Goal: Task Accomplishment & Management: Manage account settings

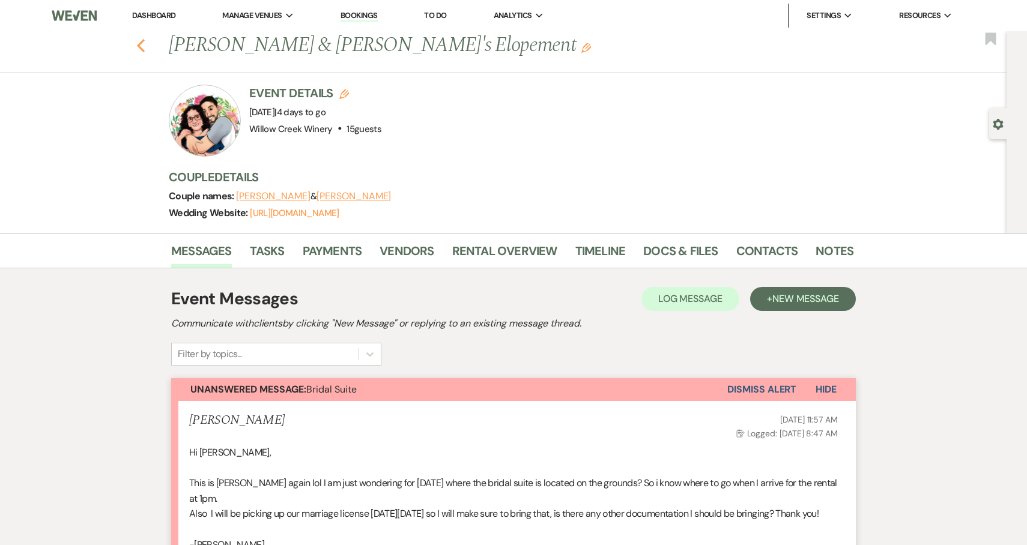
click at [139, 51] on icon "Previous" at bounding box center [140, 45] width 9 height 14
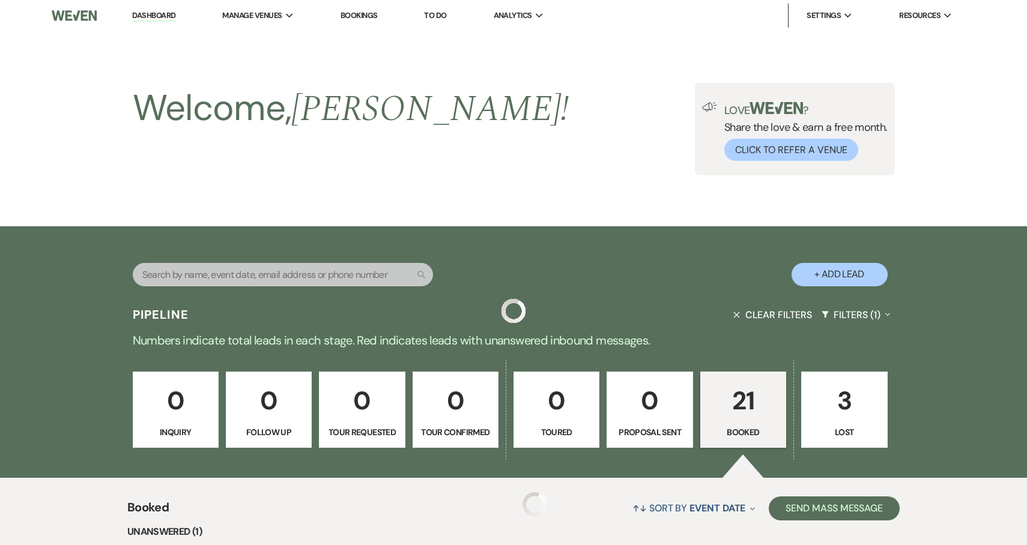
scroll to position [295, 0]
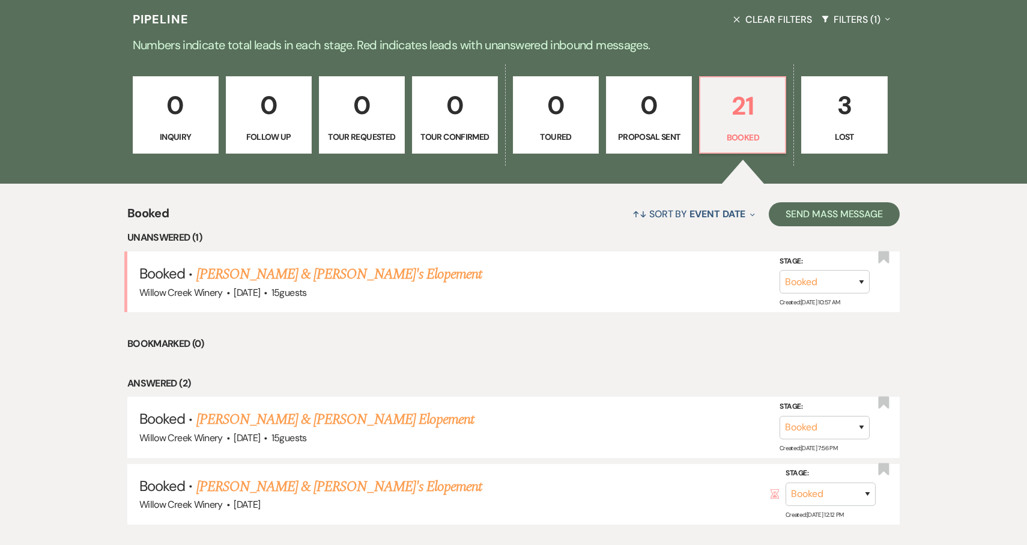
click at [756, 17] on button "Clear Filters" at bounding box center [773, 20] width 88 height 32
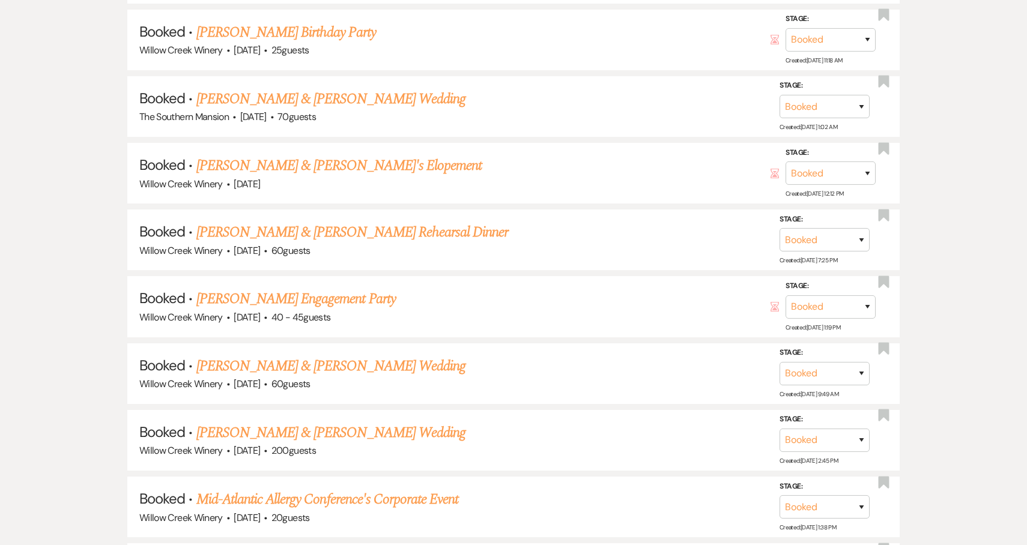
scroll to position [1134, 0]
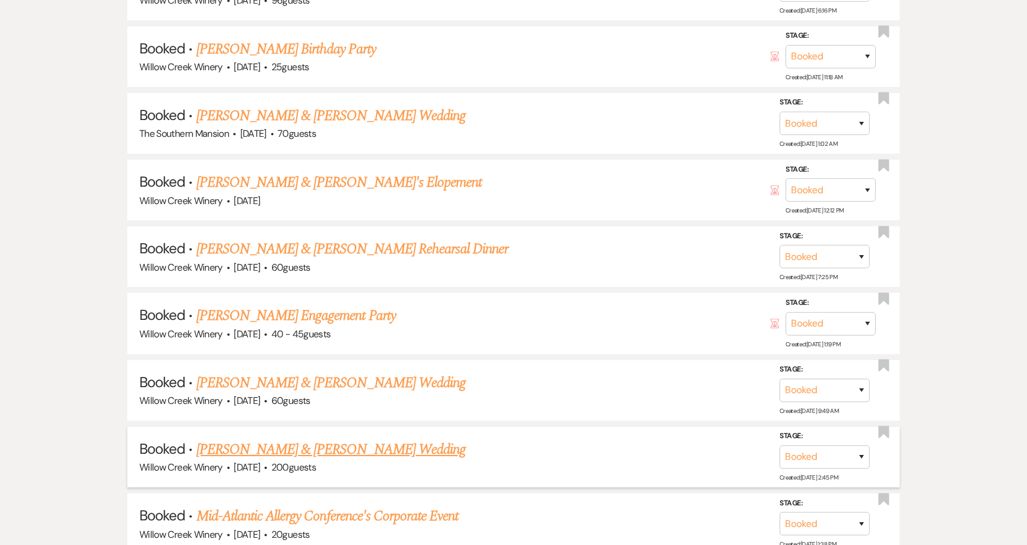
click at [320, 440] on link "[PERSON_NAME] & [PERSON_NAME] Wedding" at bounding box center [330, 450] width 269 height 22
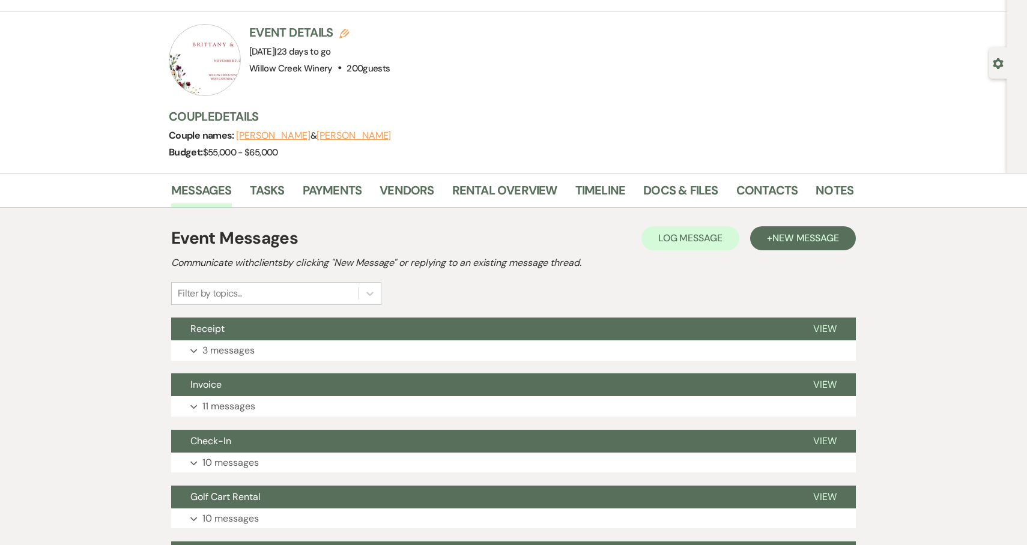
scroll to position [587, 0]
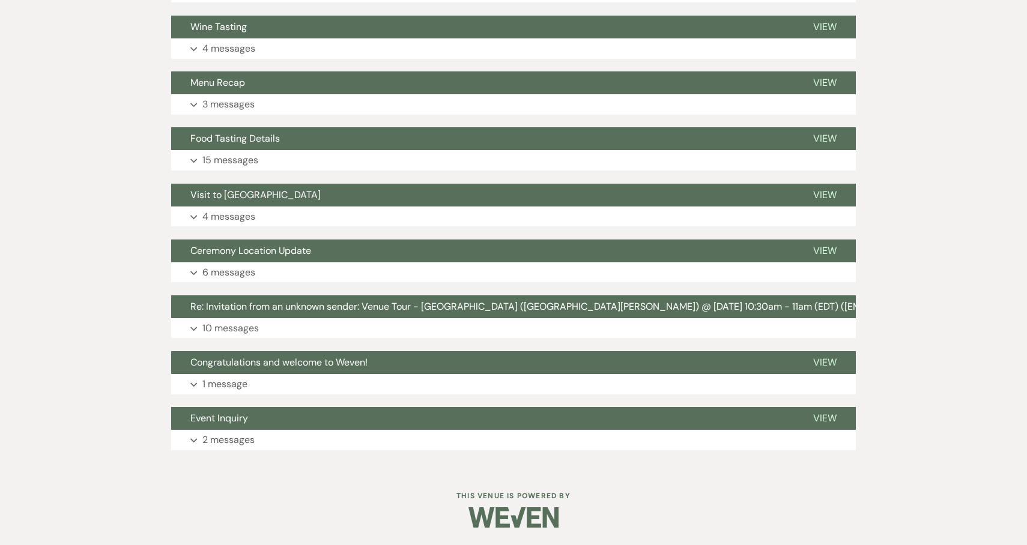
click at [1023, 298] on div "Messages Tasks Payments Vendors Rental Overview Timeline Docs & Files Contacts …" at bounding box center [513, 58] width 1027 height 822
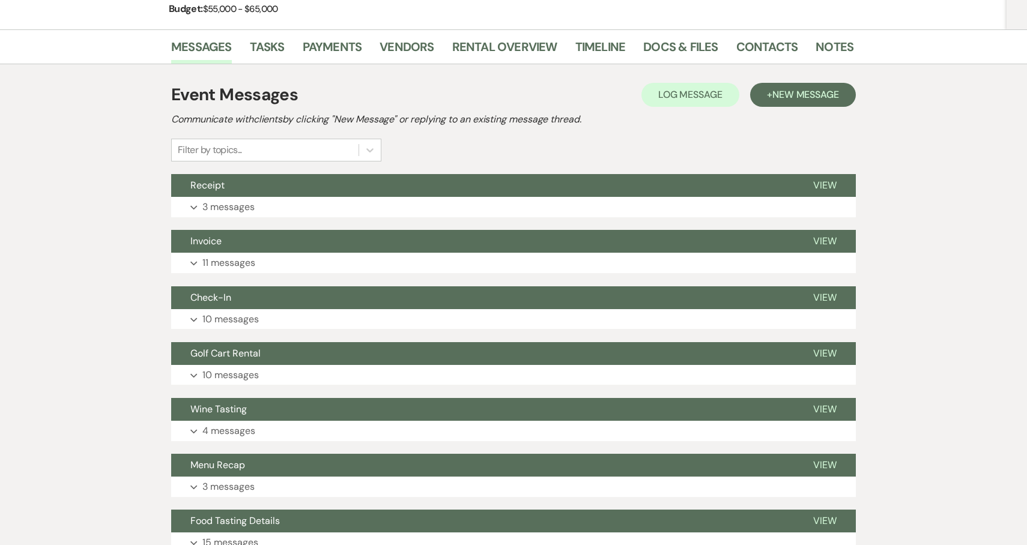
scroll to position [0, 0]
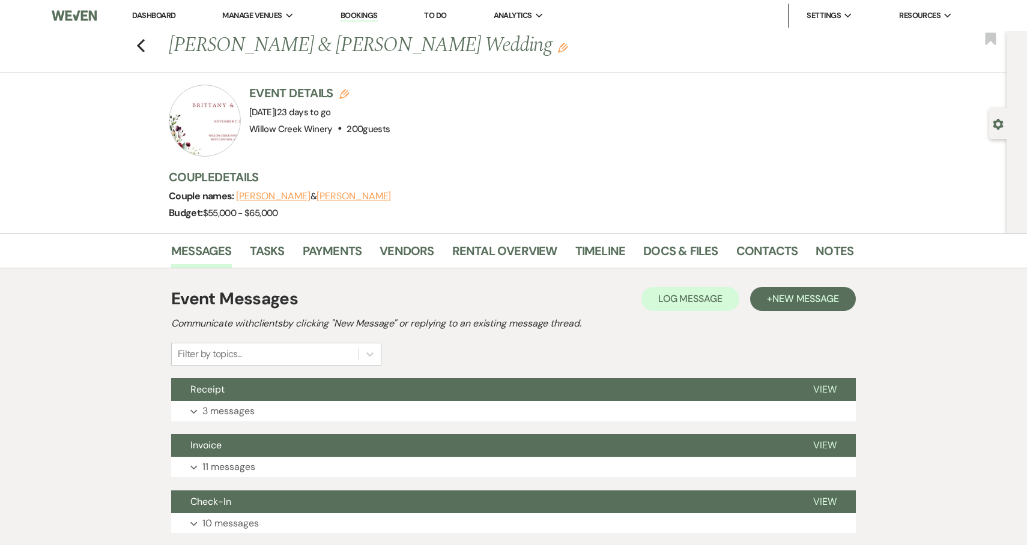
click at [816, 251] on link "Notes" at bounding box center [835, 254] width 38 height 26
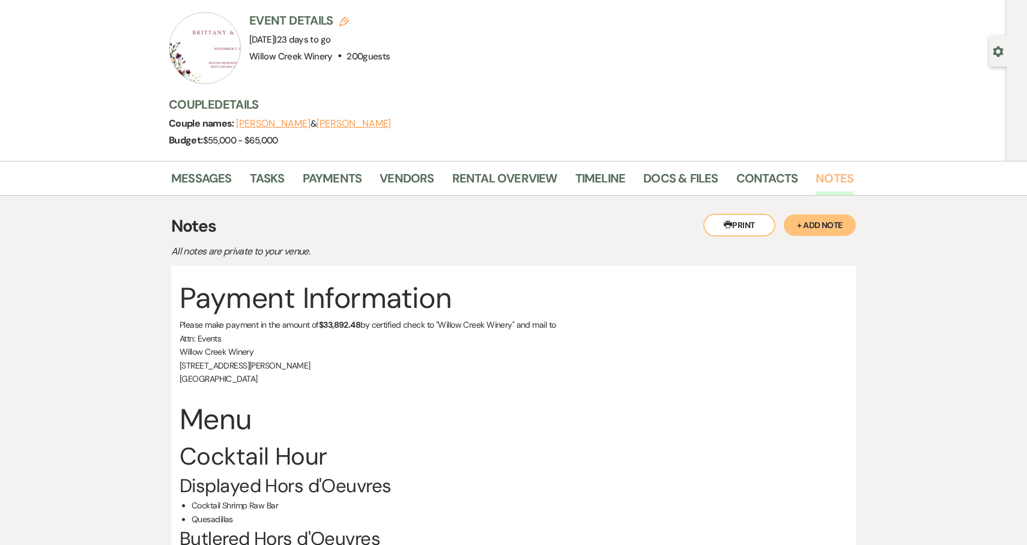
scroll to position [43, 0]
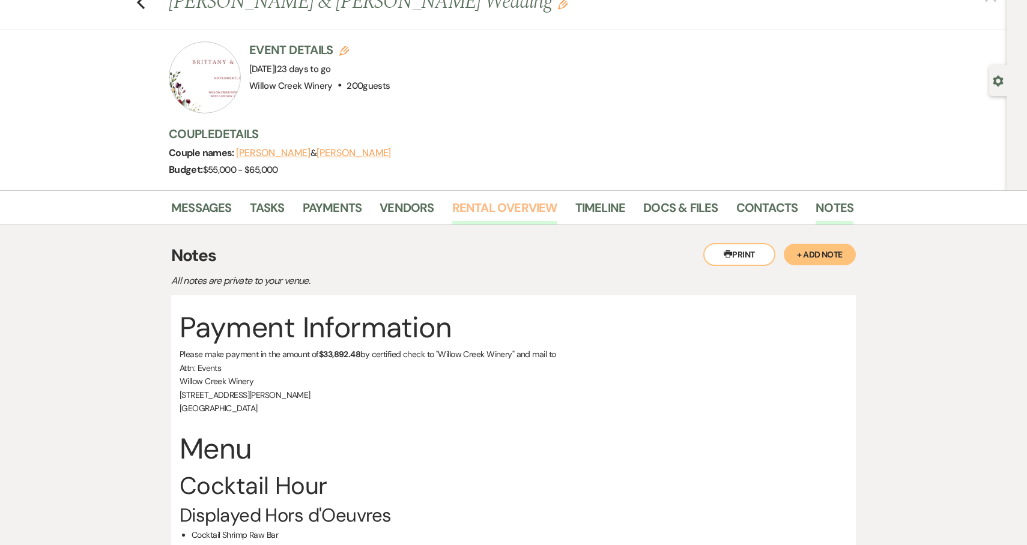
click at [487, 217] on link "Rental Overview" at bounding box center [504, 211] width 105 height 26
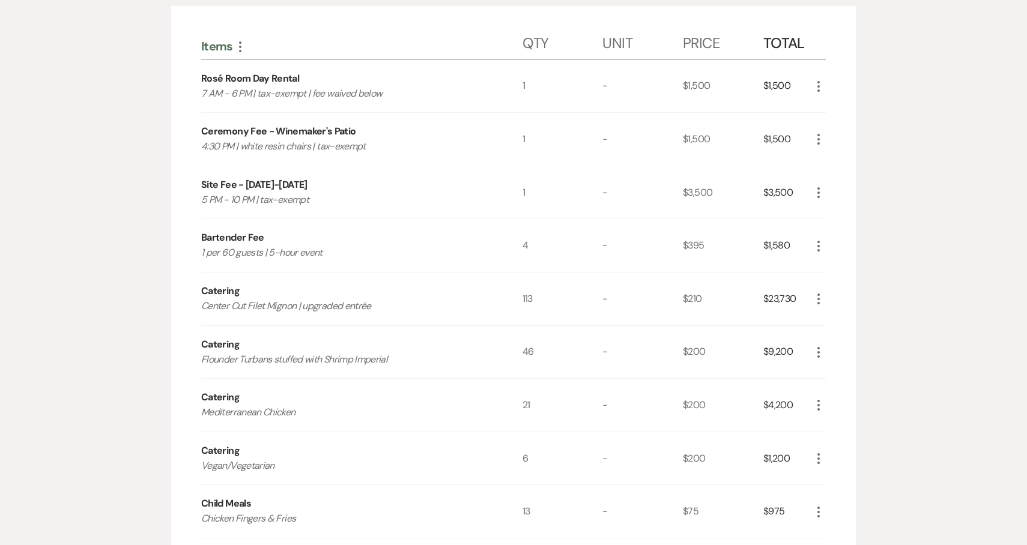
scroll to position [152, 0]
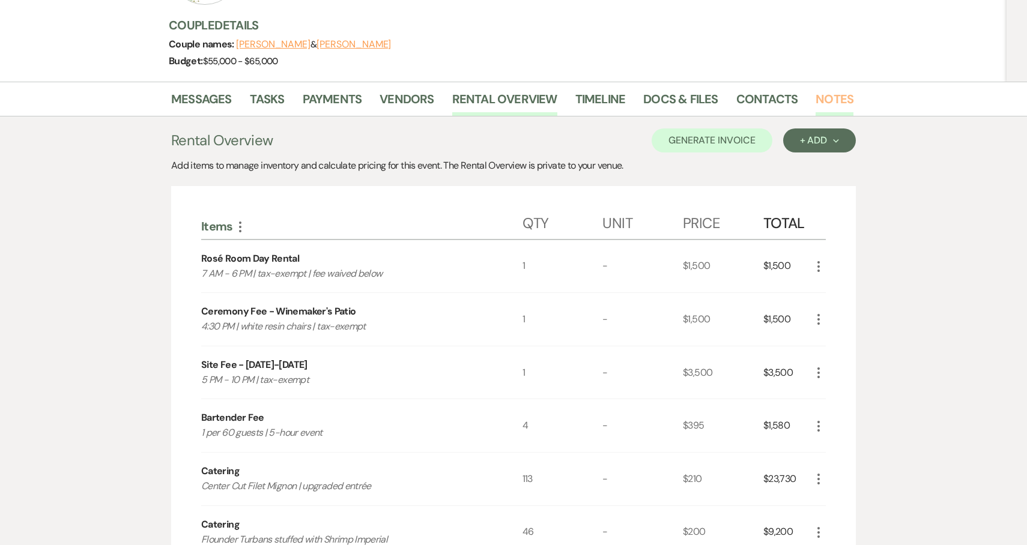
click at [838, 93] on link "Notes" at bounding box center [835, 102] width 38 height 26
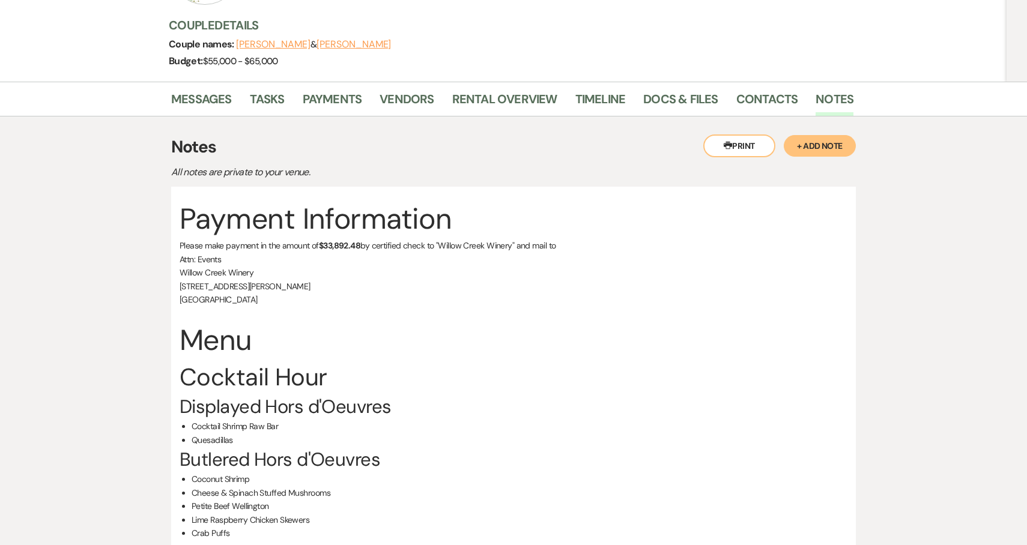
click at [828, 150] on button "+ Add Note" at bounding box center [820, 146] width 72 height 22
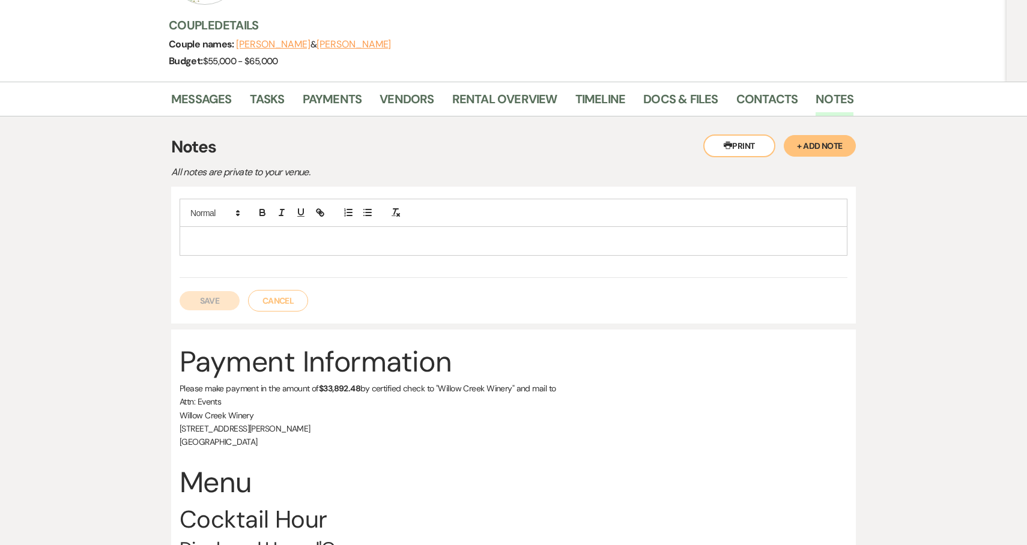
click at [428, 243] on p at bounding box center [513, 240] width 649 height 13
click at [209, 303] on button "Save" at bounding box center [210, 300] width 60 height 19
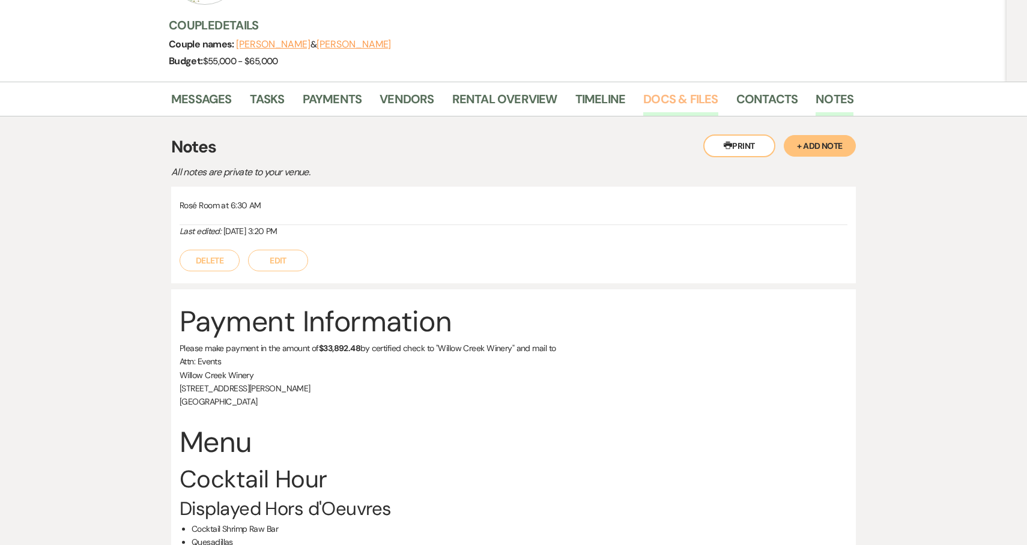
click at [682, 96] on link "Docs & Files" at bounding box center [680, 102] width 74 height 26
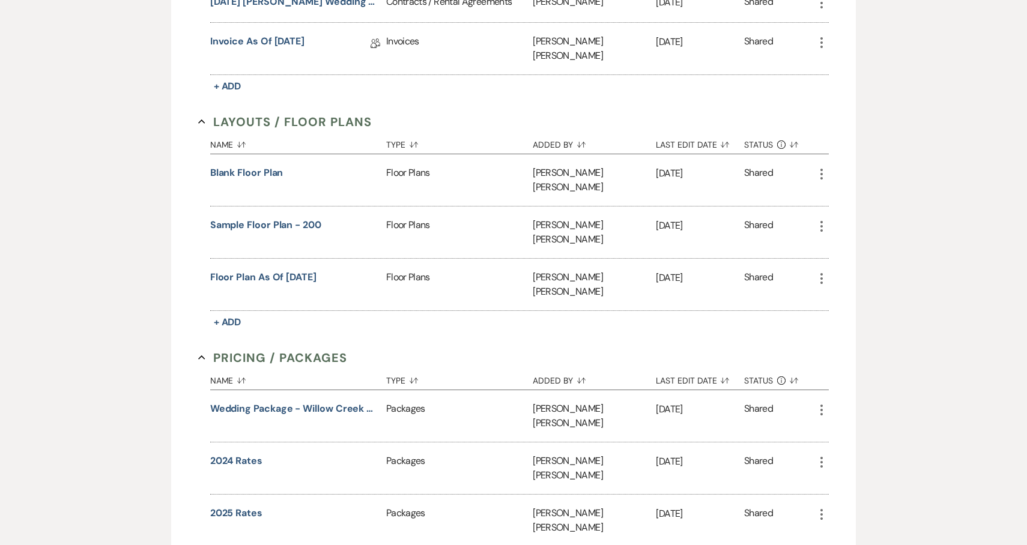
scroll to position [484, 0]
click at [258, 271] on button "Floor Plan as of [DATE]" at bounding box center [263, 278] width 106 height 14
